Goal: Transaction & Acquisition: Book appointment/travel/reservation

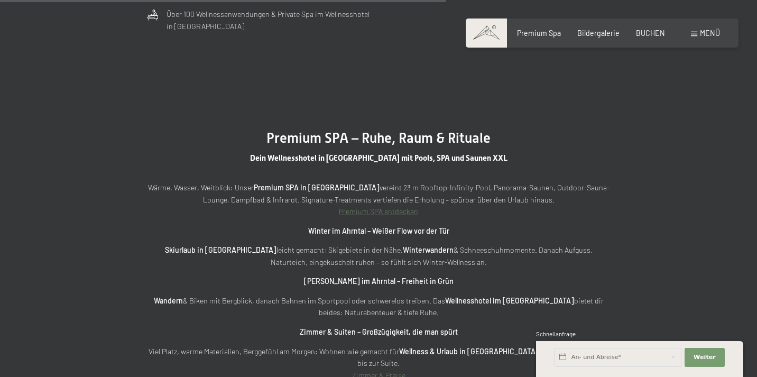
scroll to position [2963, 0]
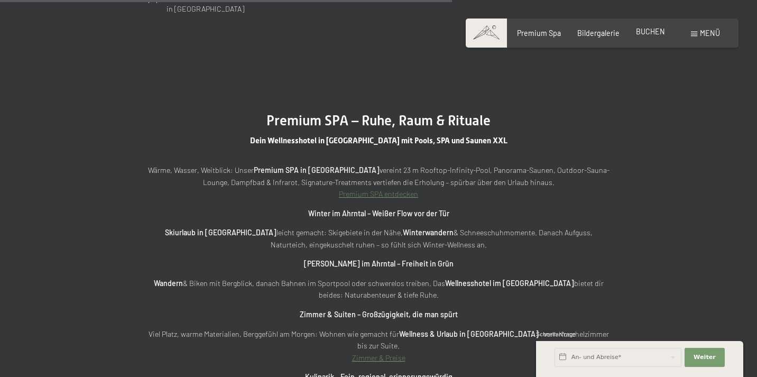
click at [642, 31] on span "BUCHEN" at bounding box center [650, 31] width 29 height 9
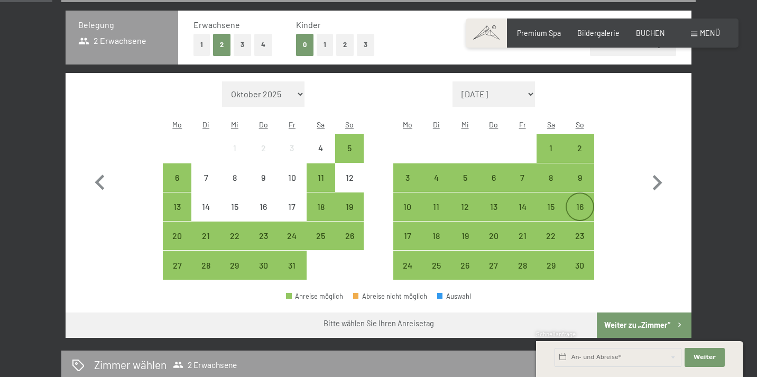
scroll to position [248, 0]
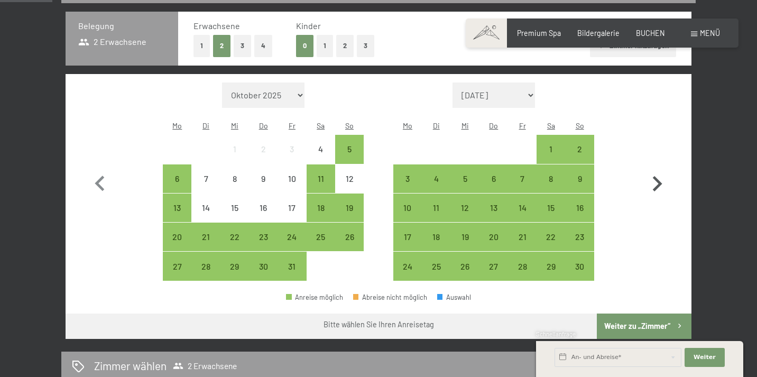
click at [655, 175] on icon "button" at bounding box center [657, 184] width 31 height 31
select select "2025-11-01"
select select "2025-12-01"
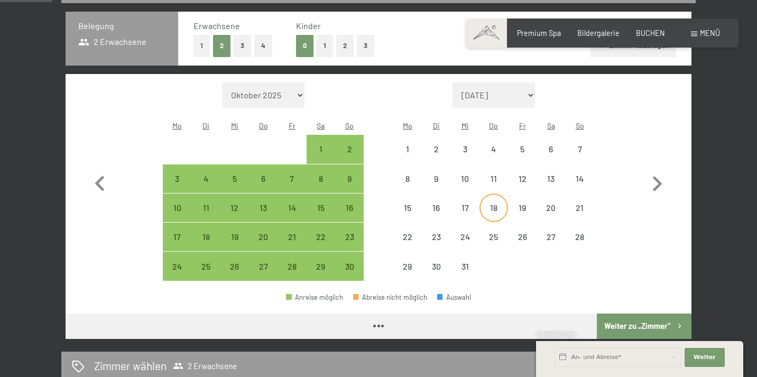
select select "2025-11-01"
select select "2025-12-01"
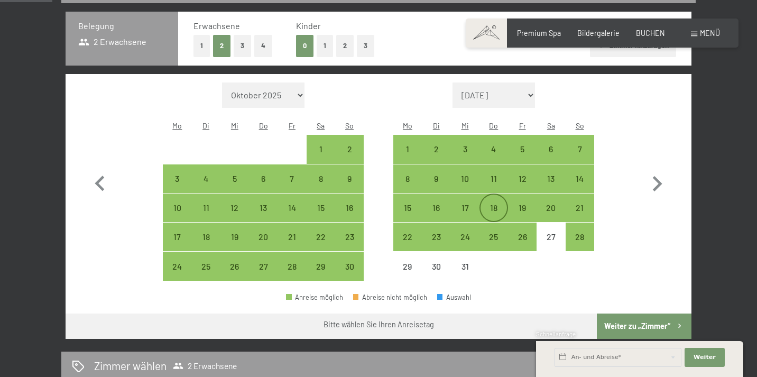
click at [493, 204] on div "18" at bounding box center [494, 217] width 26 height 26
select select "2025-11-01"
select select "2025-12-01"
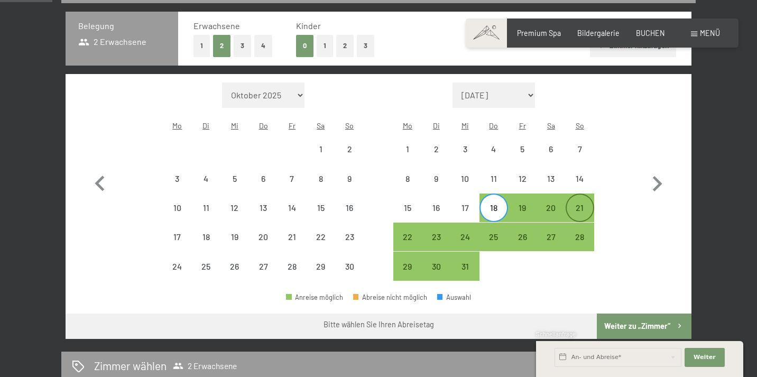
click at [581, 204] on div "21" at bounding box center [580, 217] width 26 height 26
select select "2025-11-01"
select select "2025-12-01"
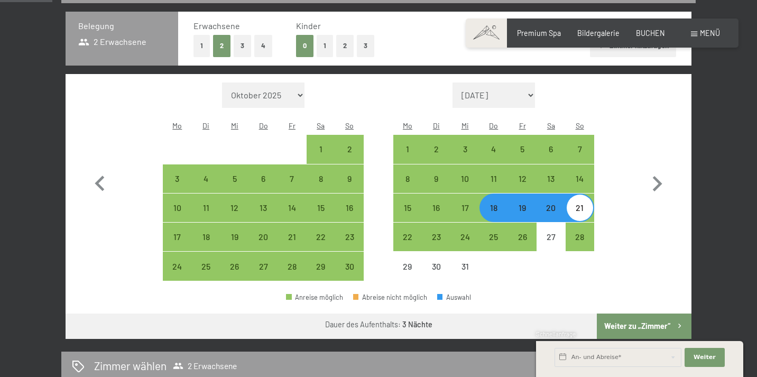
click at [640, 314] on button "Weiter zu „Zimmer“" at bounding box center [644, 326] width 95 height 25
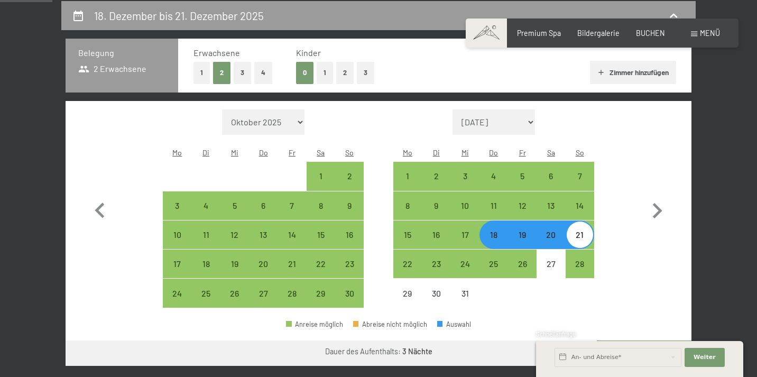
select select "2025-11-01"
select select "2025-12-01"
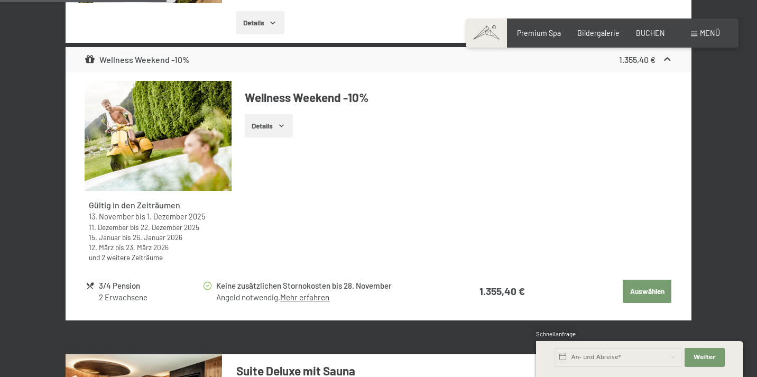
scroll to position [918, 0]
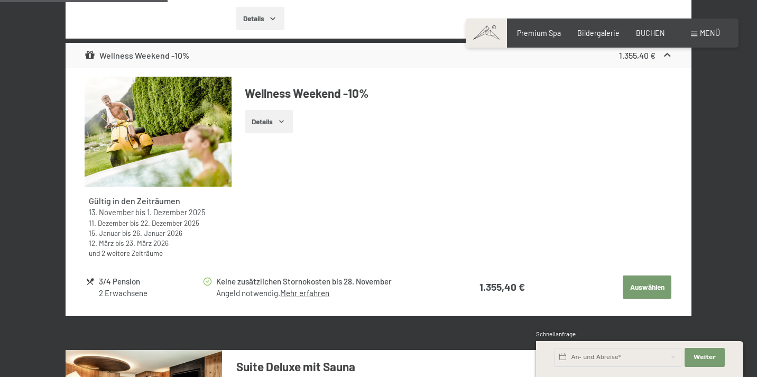
click at [278, 113] on button "Details" at bounding box center [269, 121] width 48 height 23
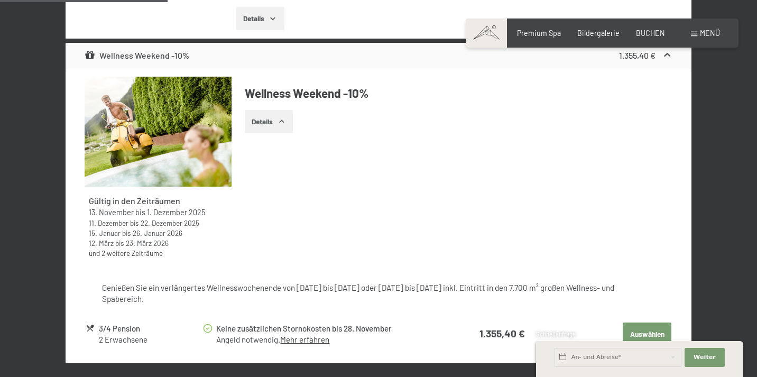
click at [278, 113] on button "Details" at bounding box center [269, 121] width 48 height 23
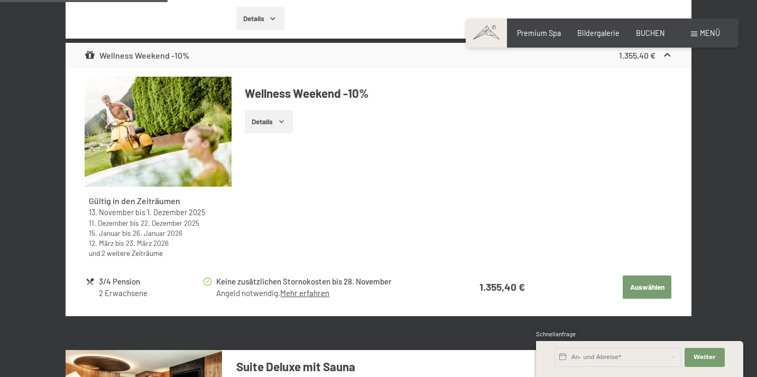
click at [278, 113] on button "Details" at bounding box center [269, 121] width 48 height 23
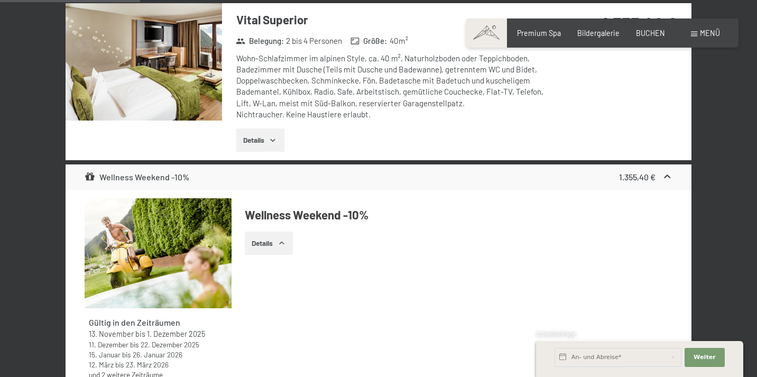
scroll to position [983, 0]
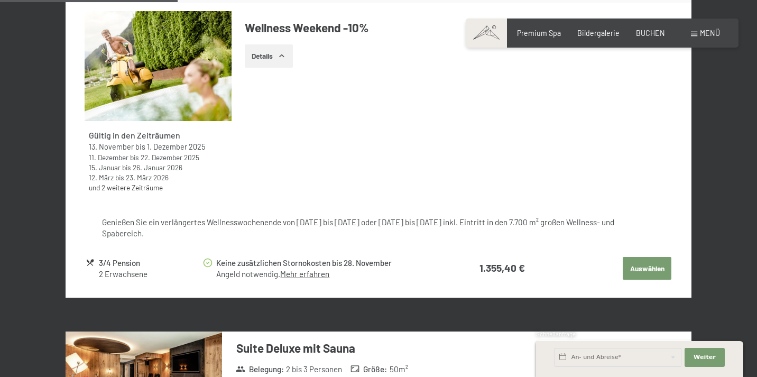
click at [649, 259] on button "Auswählen" at bounding box center [647, 268] width 49 height 23
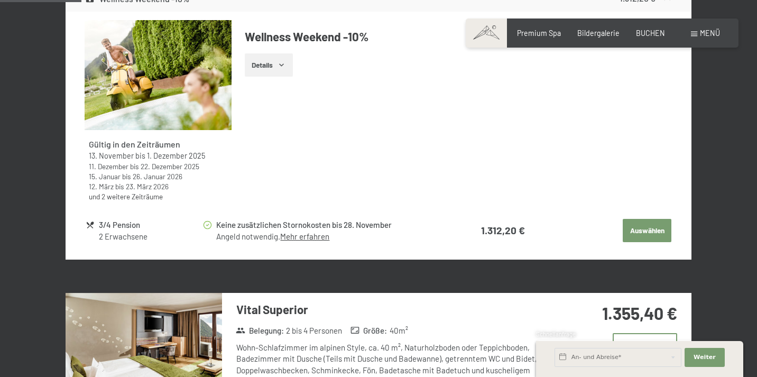
scroll to position [507, 0]
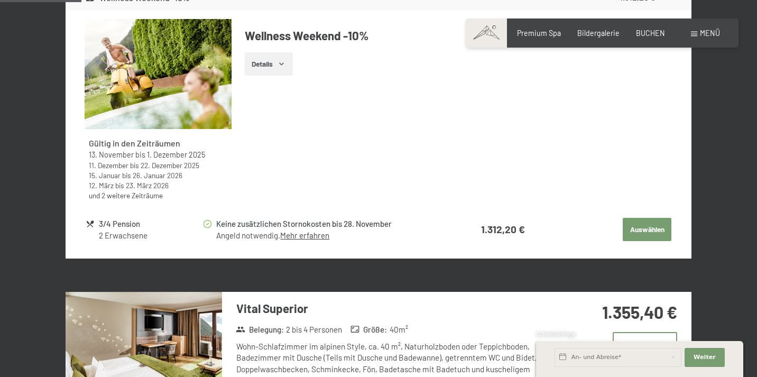
click at [658, 225] on button "Auswählen" at bounding box center [647, 229] width 49 height 23
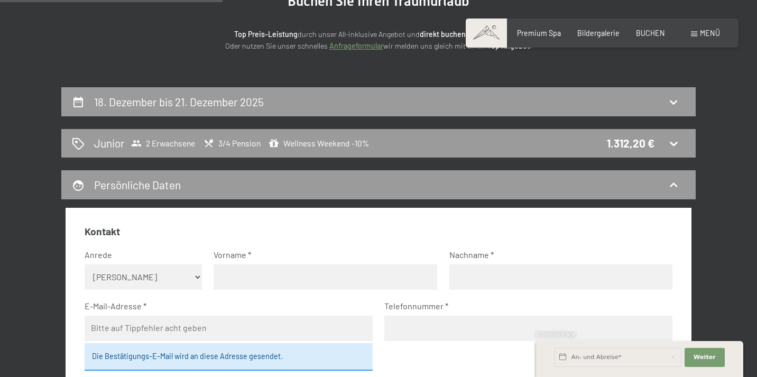
scroll to position [69, 0]
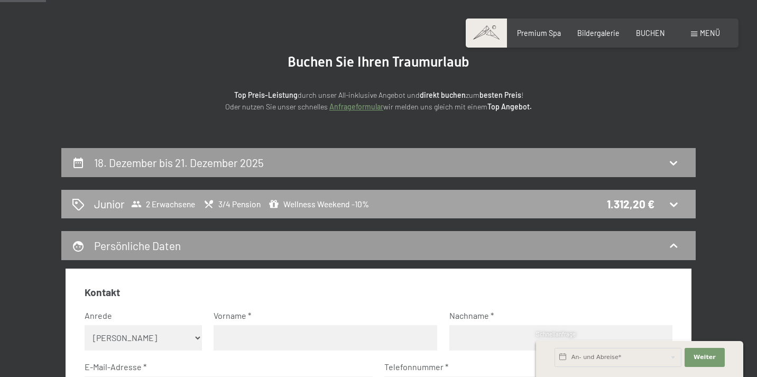
click at [591, 205] on div "Junior 2 Erwachsene 3/4 Pension Wellness Weekend -10% 1.312,20 €" at bounding box center [378, 203] width 613 height 15
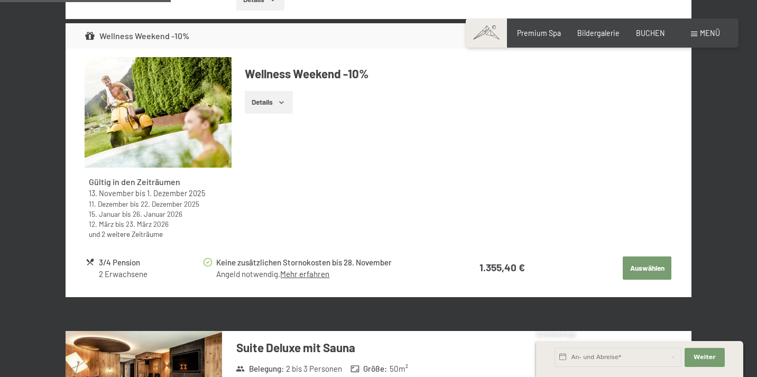
scroll to position [959, 0]
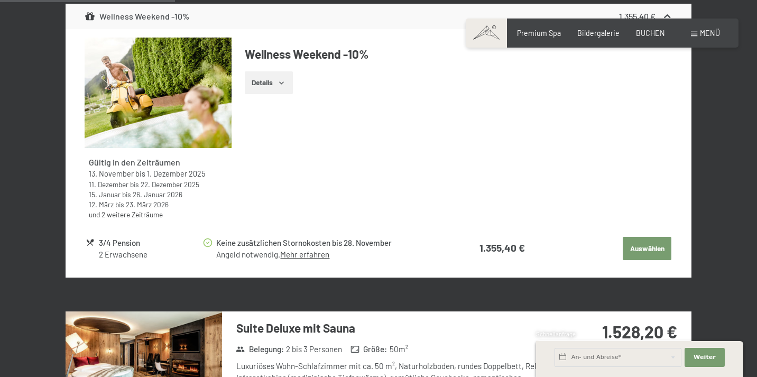
click at [657, 244] on button "Auswählen" at bounding box center [647, 248] width 49 height 23
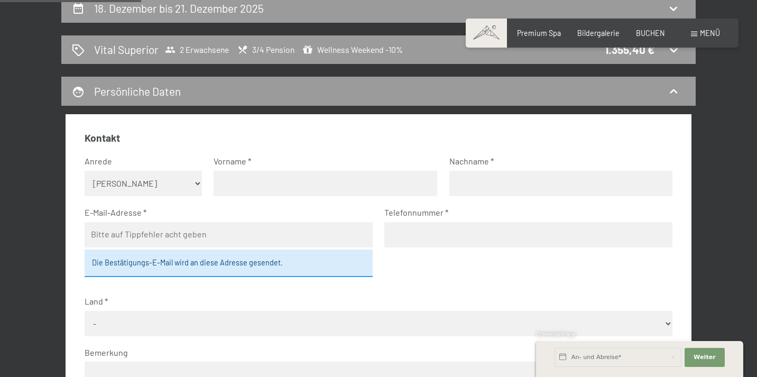
scroll to position [251, 1]
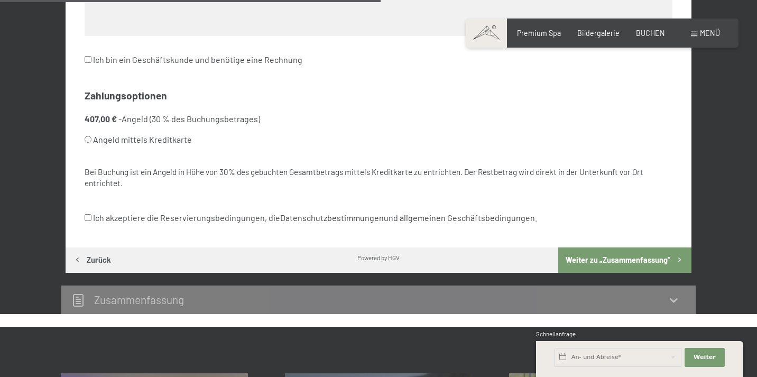
click at [644, 247] on button "Weiter zu „Zusammen­fassung“" at bounding box center [624, 259] width 133 height 25
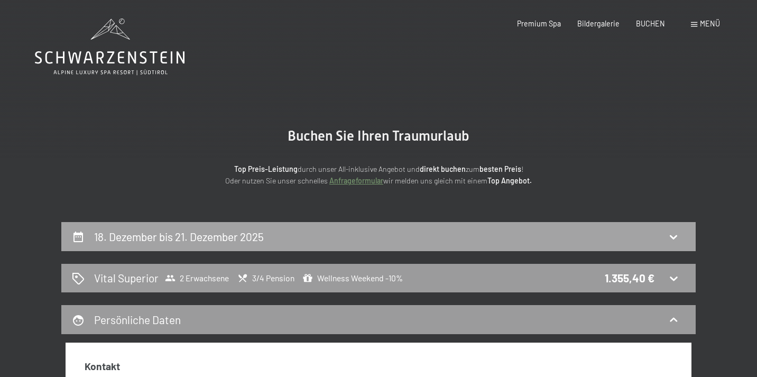
scroll to position [0, 0]
click at [646, 238] on div "18. Dezember bis 21. Dezember 2025" at bounding box center [378, 236] width 613 height 15
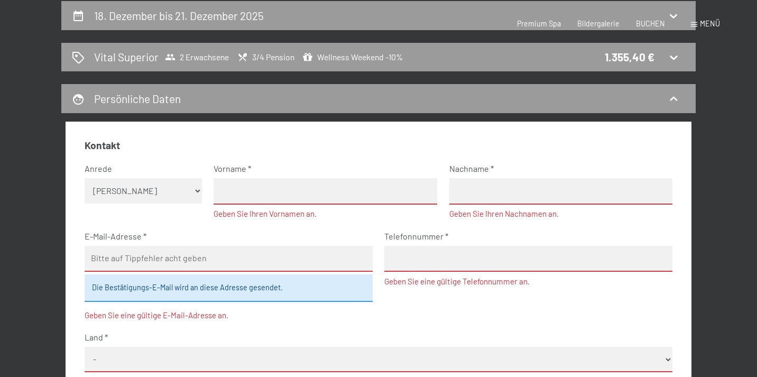
select select "2025-11-01"
select select "2025-12-01"
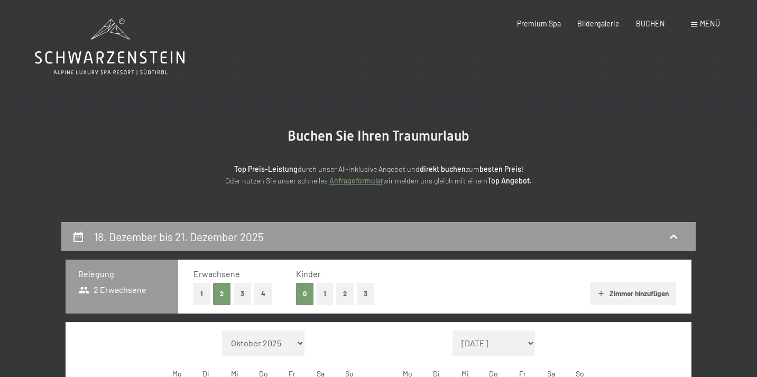
scroll to position [0, 0]
click at [549, 24] on span "Premium Spa" at bounding box center [539, 21] width 44 height 9
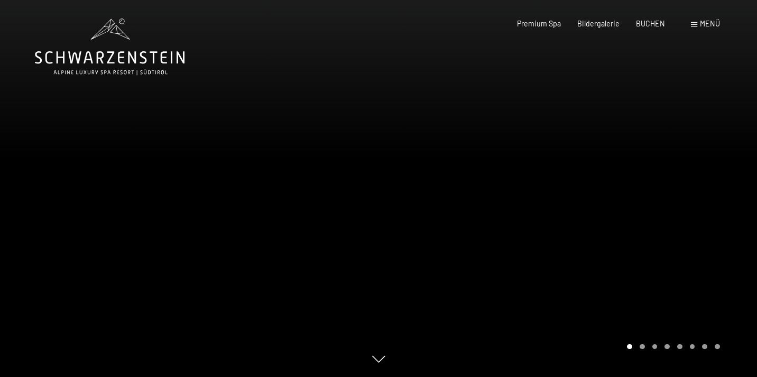
click at [688, 162] on div at bounding box center [568, 188] width 379 height 377
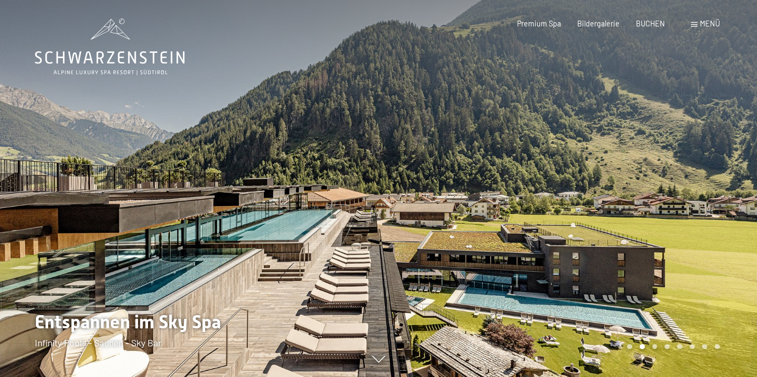
click at [686, 165] on div at bounding box center [568, 188] width 379 height 377
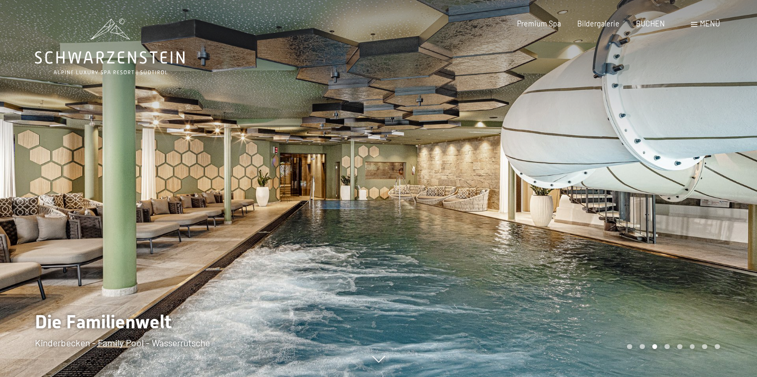
click at [681, 176] on div at bounding box center [568, 188] width 379 height 377
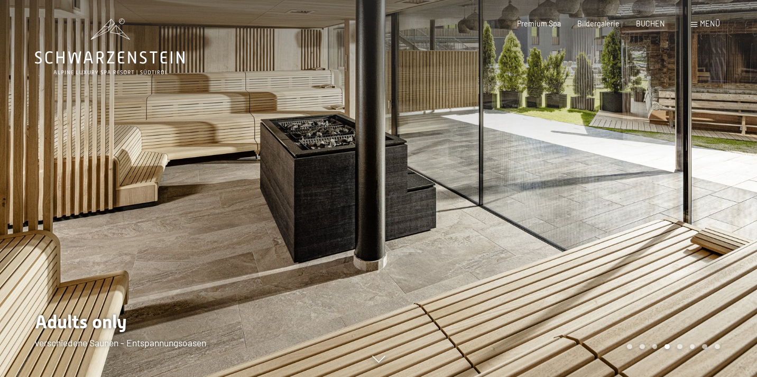
click at [680, 175] on div at bounding box center [568, 188] width 379 height 377
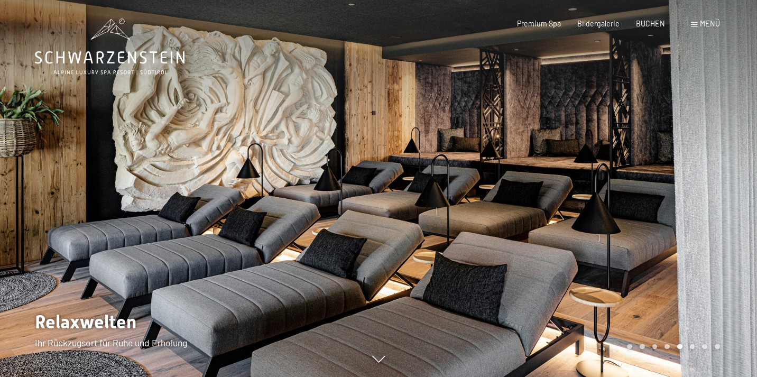
click at [680, 175] on div at bounding box center [568, 188] width 379 height 377
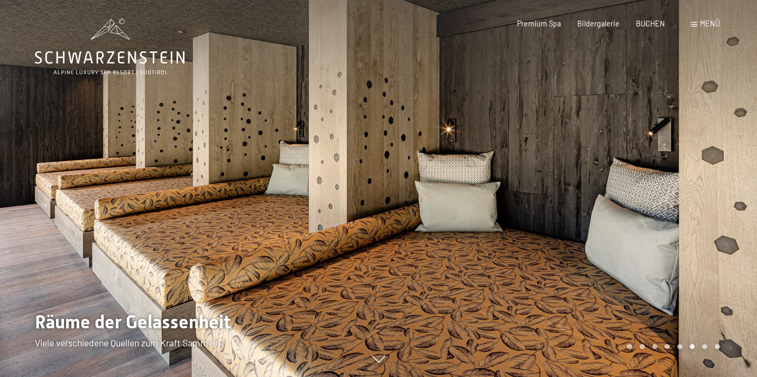
click at [680, 175] on div at bounding box center [568, 188] width 379 height 377
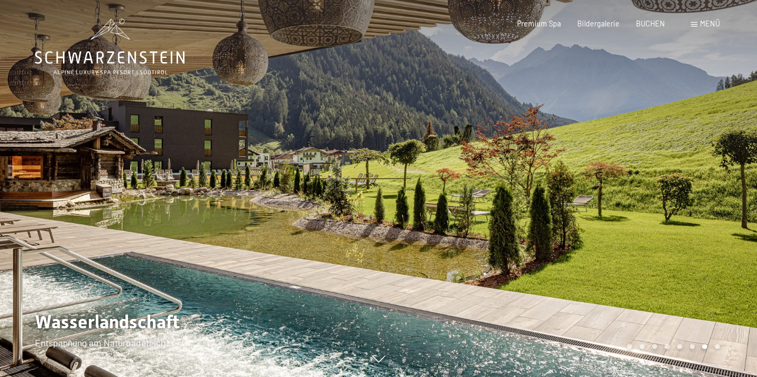
click at [680, 175] on div at bounding box center [568, 188] width 379 height 377
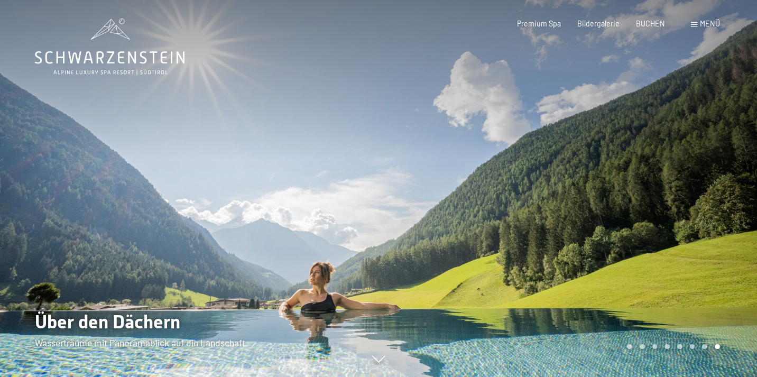
click at [680, 175] on div at bounding box center [568, 188] width 379 height 377
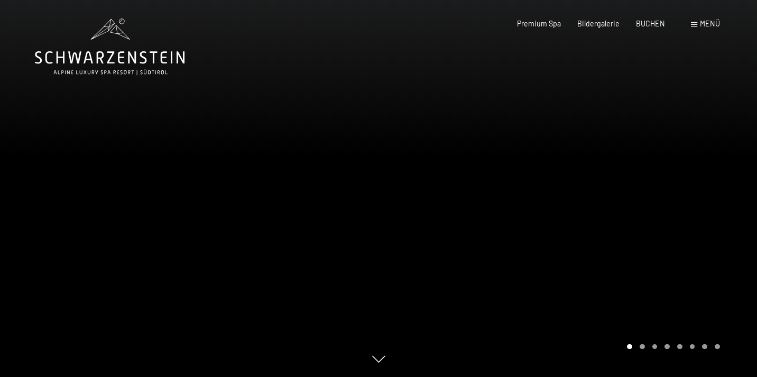
click at [680, 175] on div at bounding box center [568, 188] width 379 height 377
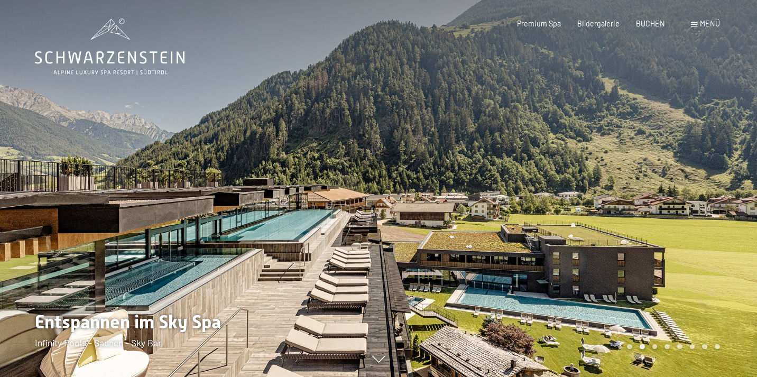
click at [680, 175] on div at bounding box center [568, 188] width 379 height 377
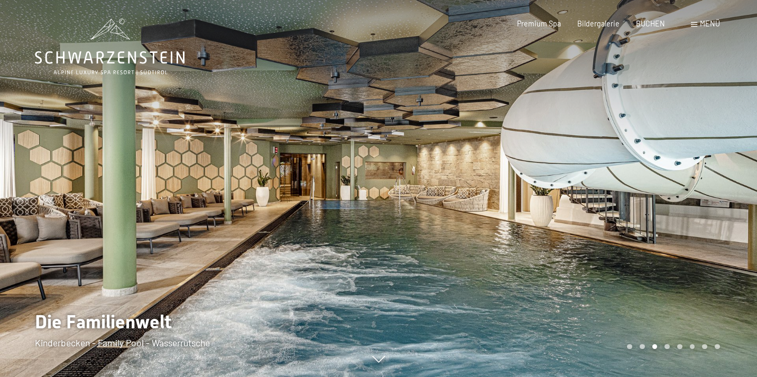
click at [680, 175] on div at bounding box center [568, 188] width 379 height 377
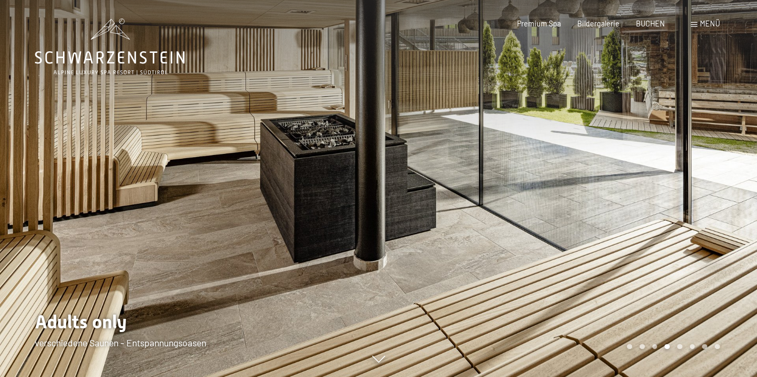
click at [680, 175] on div at bounding box center [568, 188] width 379 height 377
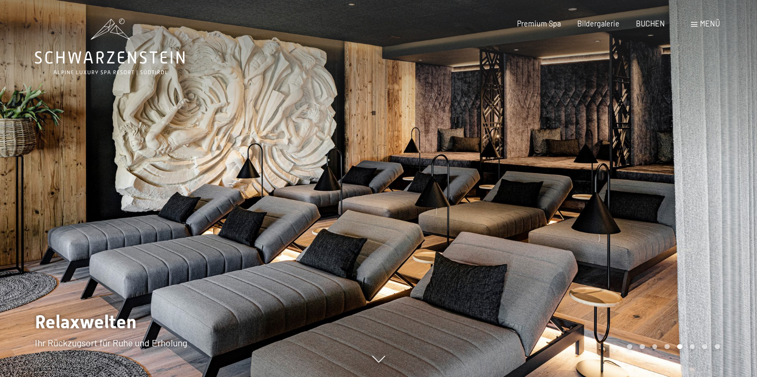
click at [680, 175] on div at bounding box center [568, 188] width 379 height 377
